Goal: Information Seeking & Learning: Learn about a topic

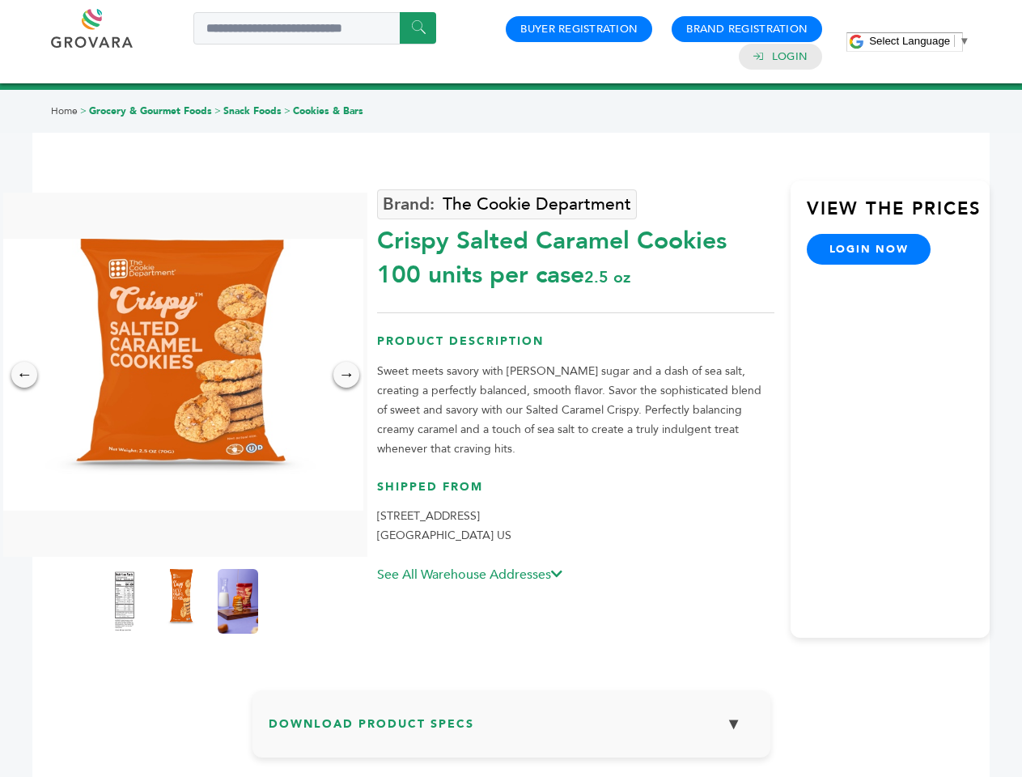
click at [919, 40] on span "Select Language" at bounding box center [909, 41] width 81 height 12
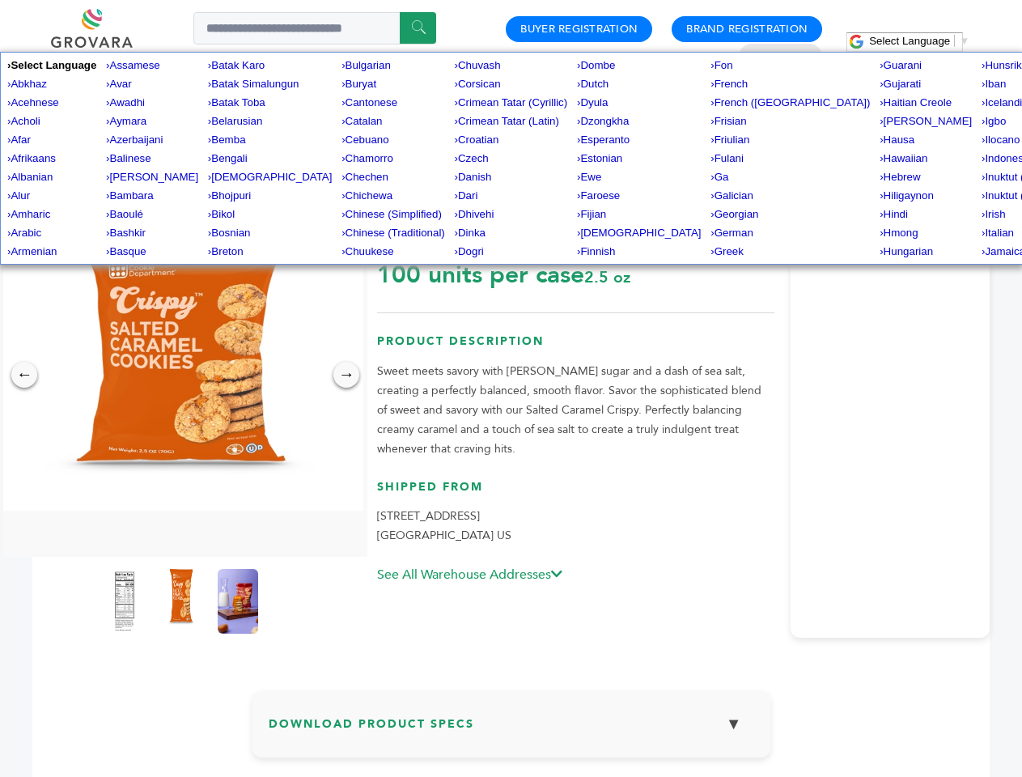
click at [181, 375] on img at bounding box center [181, 375] width 364 height 272
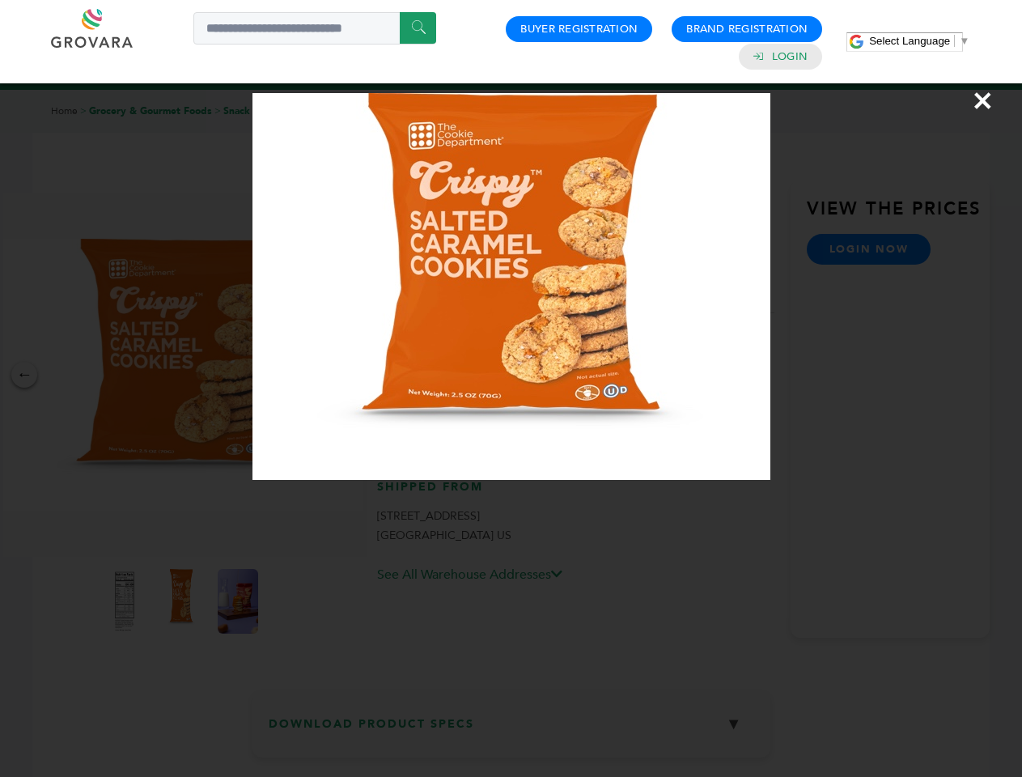
click at [24, 375] on div "×" at bounding box center [511, 388] width 1022 height 777
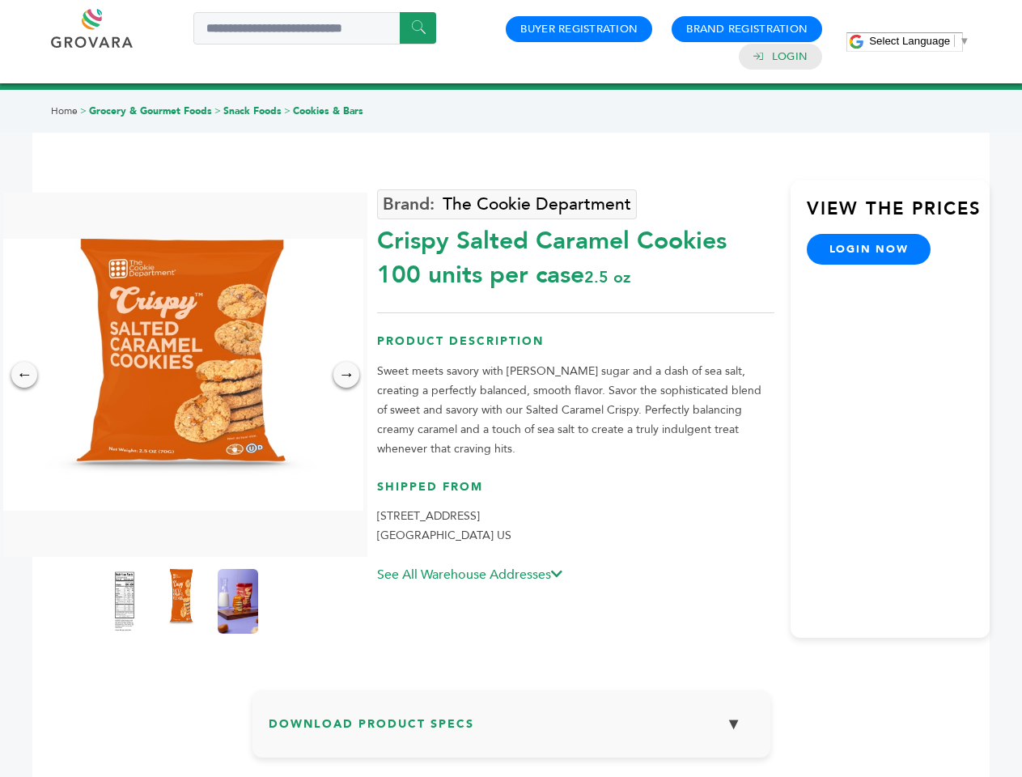
click at [346, 375] on div "→" at bounding box center [346, 375] width 26 height 26
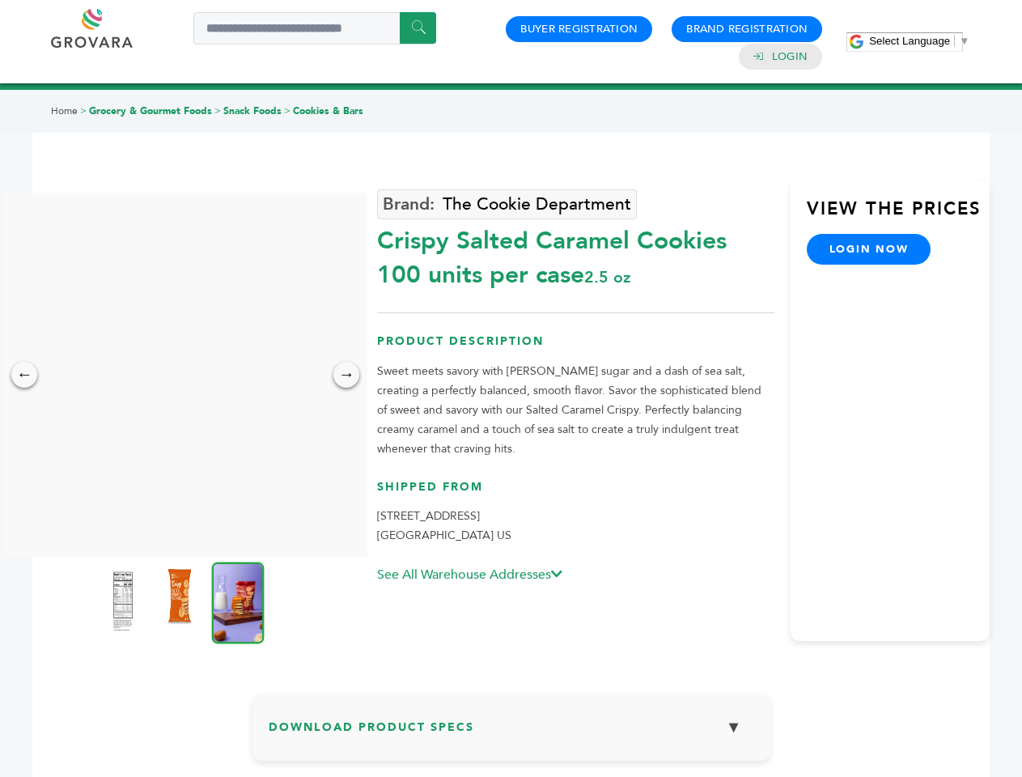
click at [125, 601] on img at bounding box center [123, 601] width 40 height 65
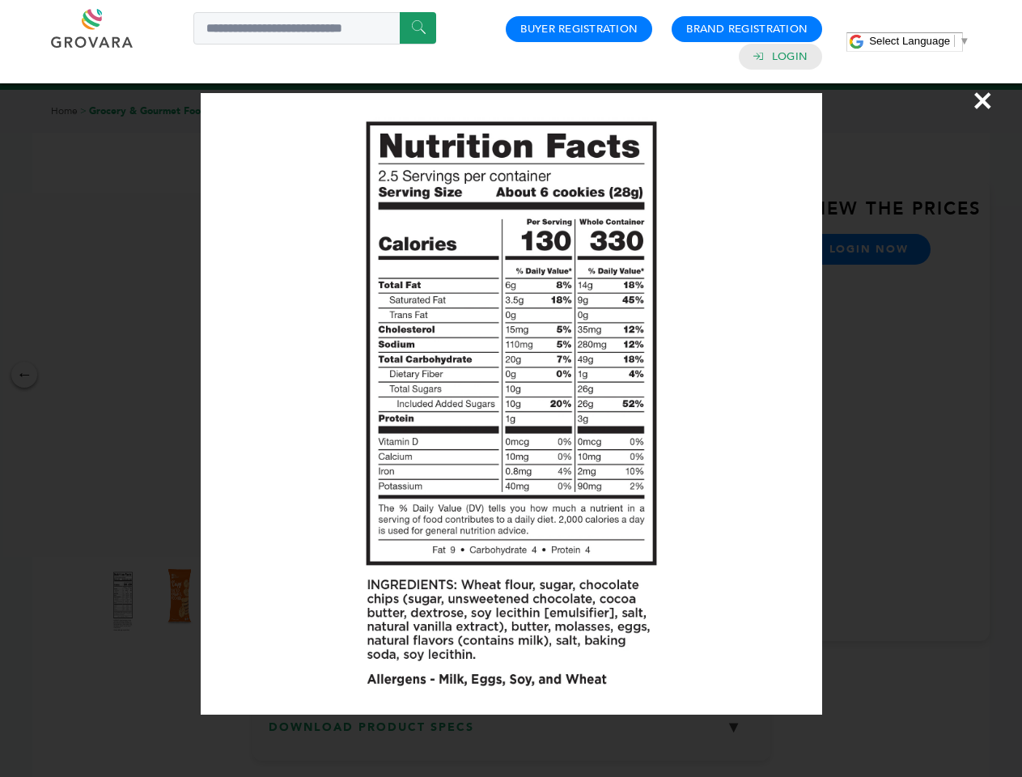
click at [181, 601] on div "×" at bounding box center [511, 388] width 1022 height 777
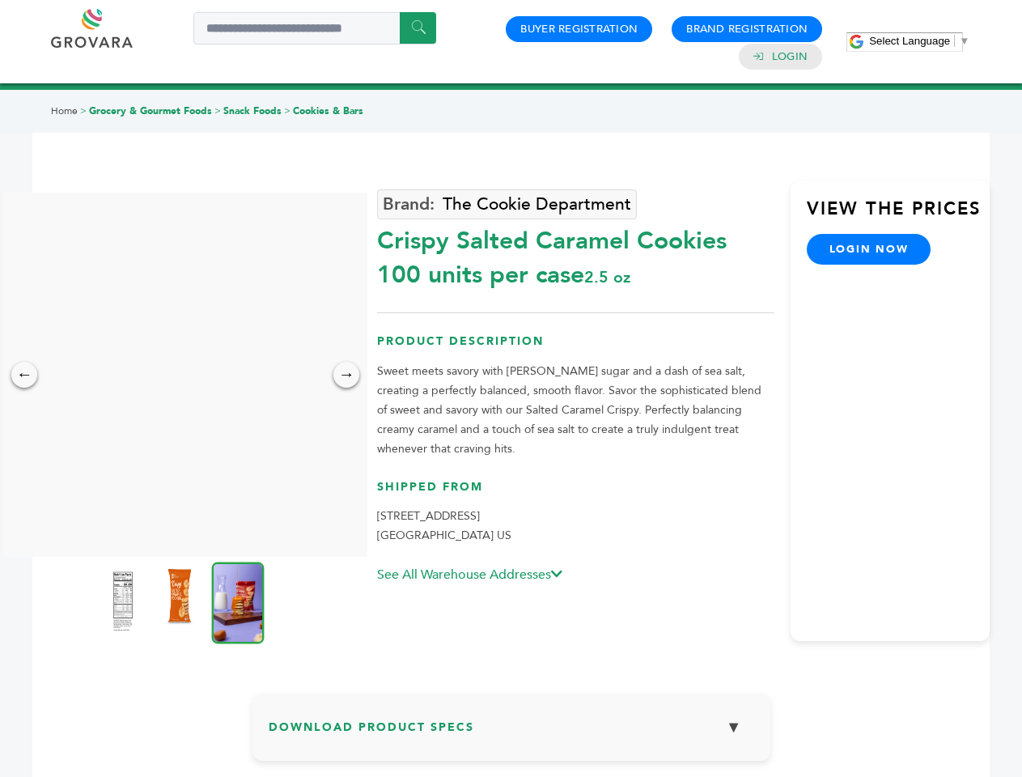
click at [238, 601] on img at bounding box center [238, 603] width 53 height 82
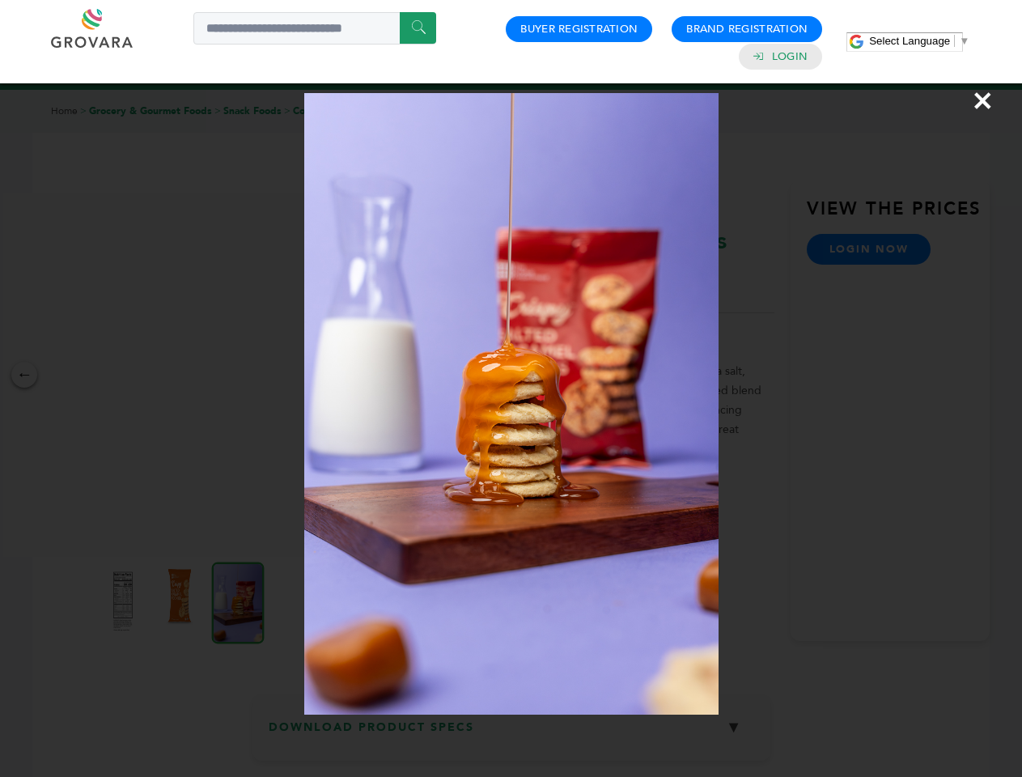
click at [511, 730] on div "×" at bounding box center [511, 388] width 1022 height 777
